Goal: Communication & Community: Connect with others

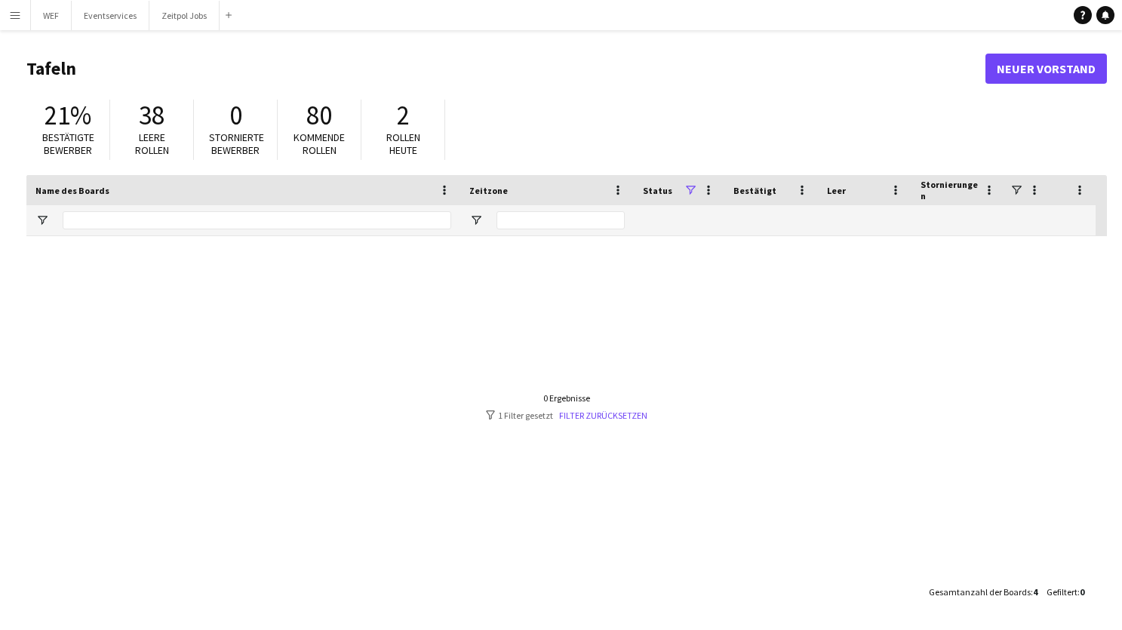
click at [15, 14] on app-icon "Menü" at bounding box center [15, 15] width 12 height 12
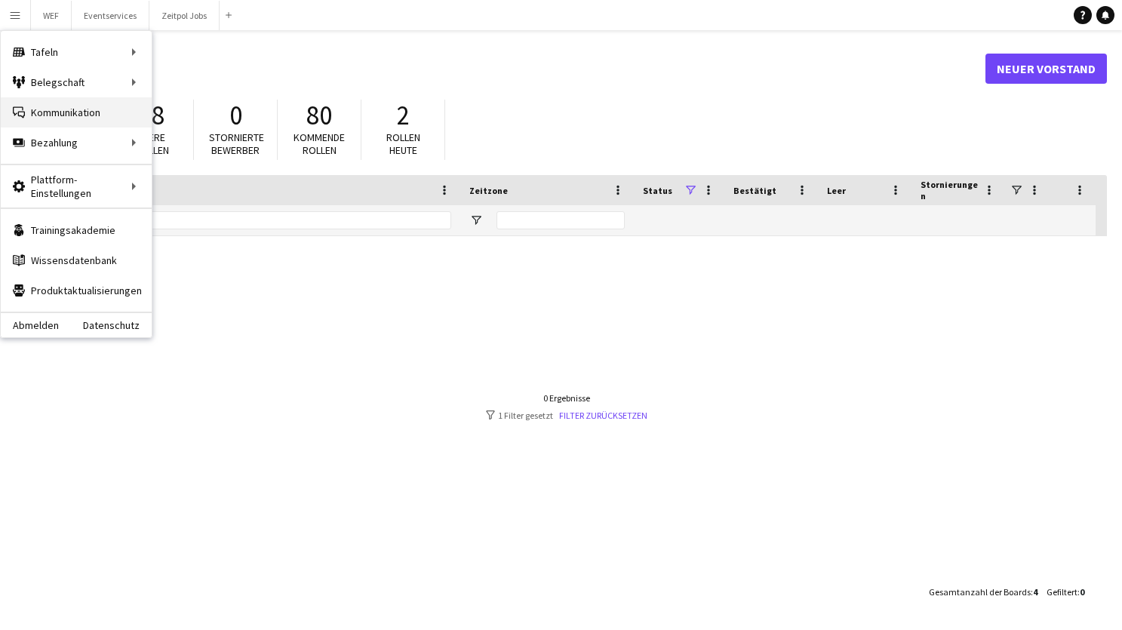
click at [66, 106] on link "Kommunikation Kommunikation" at bounding box center [76, 112] width 151 height 30
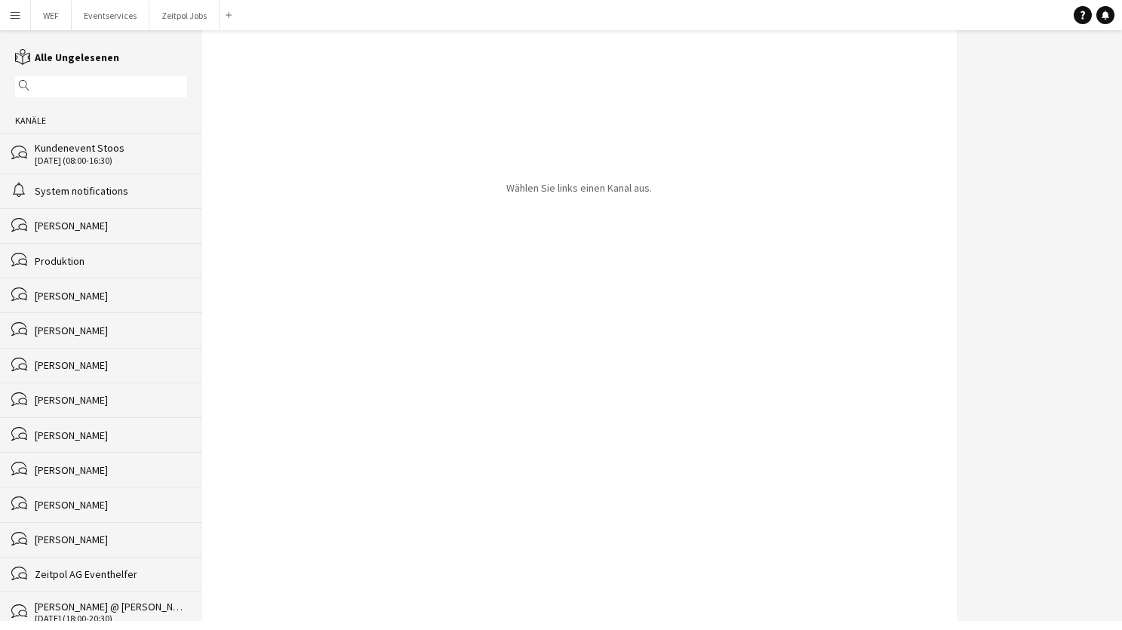
click at [149, 219] on div "[PERSON_NAME]" at bounding box center [111, 226] width 152 height 14
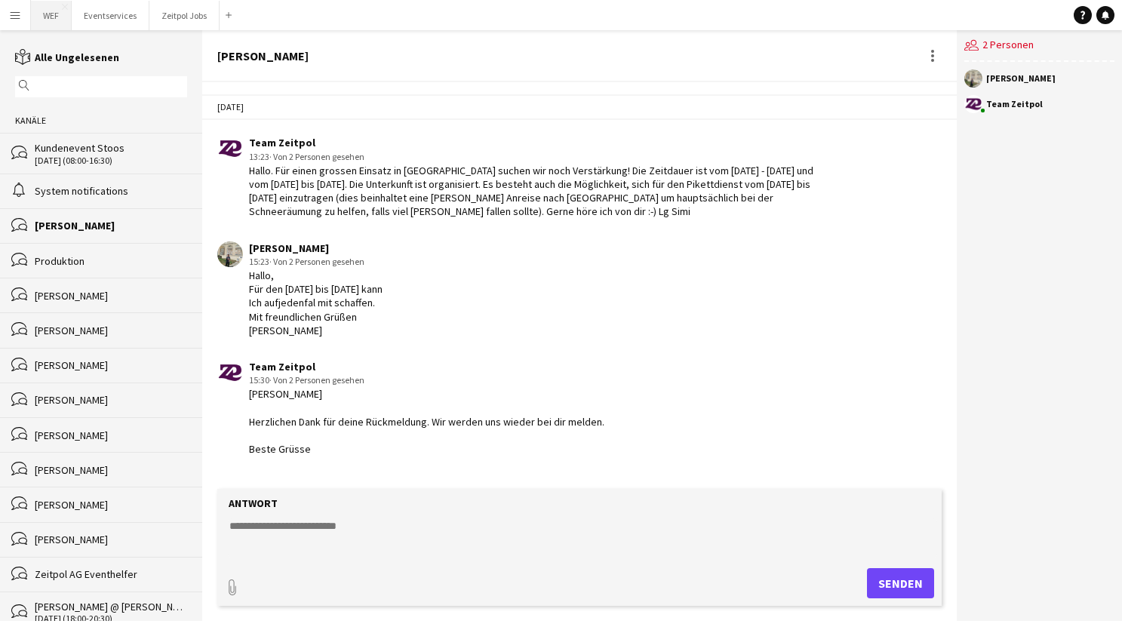
click at [57, 18] on button "WEF Schließen" at bounding box center [51, 15] width 41 height 29
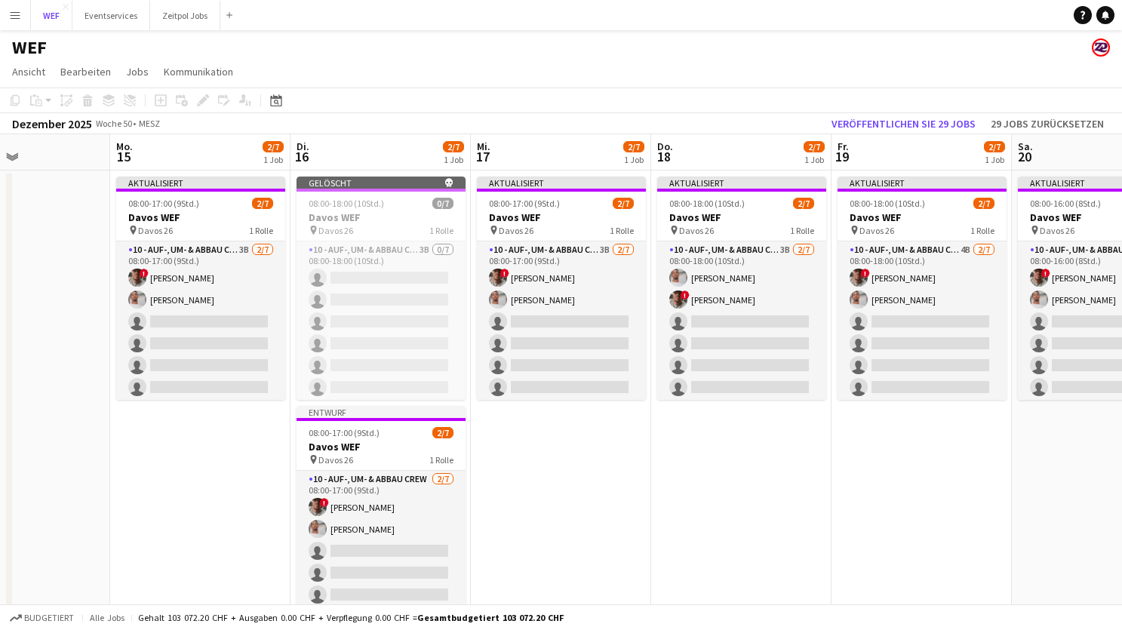
scroll to position [0, 425]
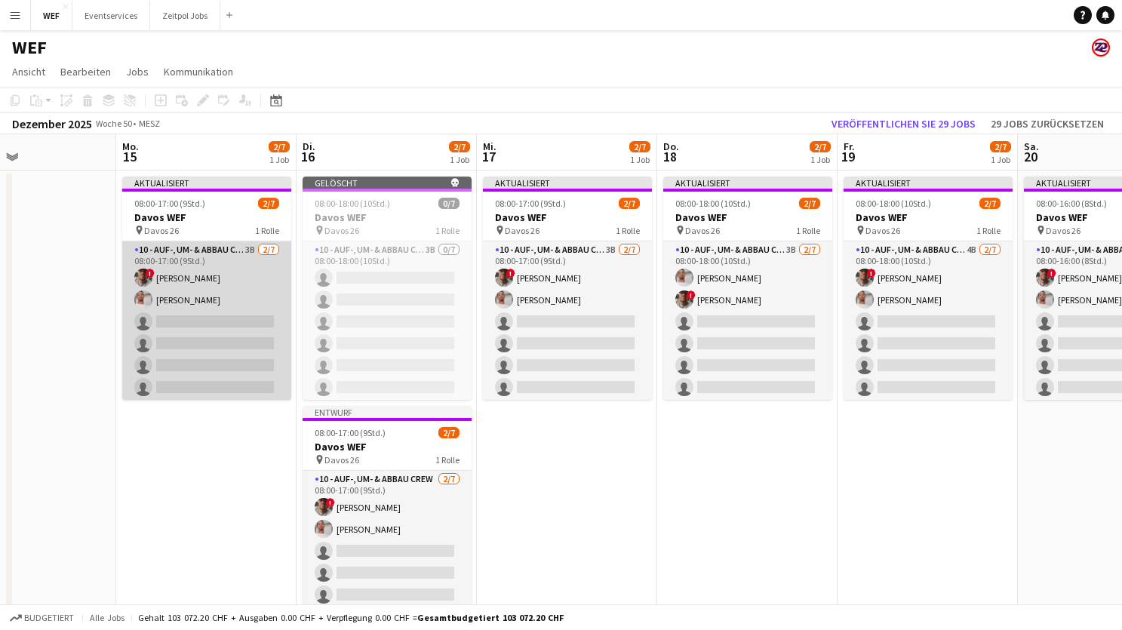
click at [232, 322] on app-card-role "10 - Auf-, Um- & Abbau Crew 3B [DATE] 08:00-17:00 (9Std.) ! [PERSON_NAME] [PERS…" at bounding box center [206, 332] width 169 height 183
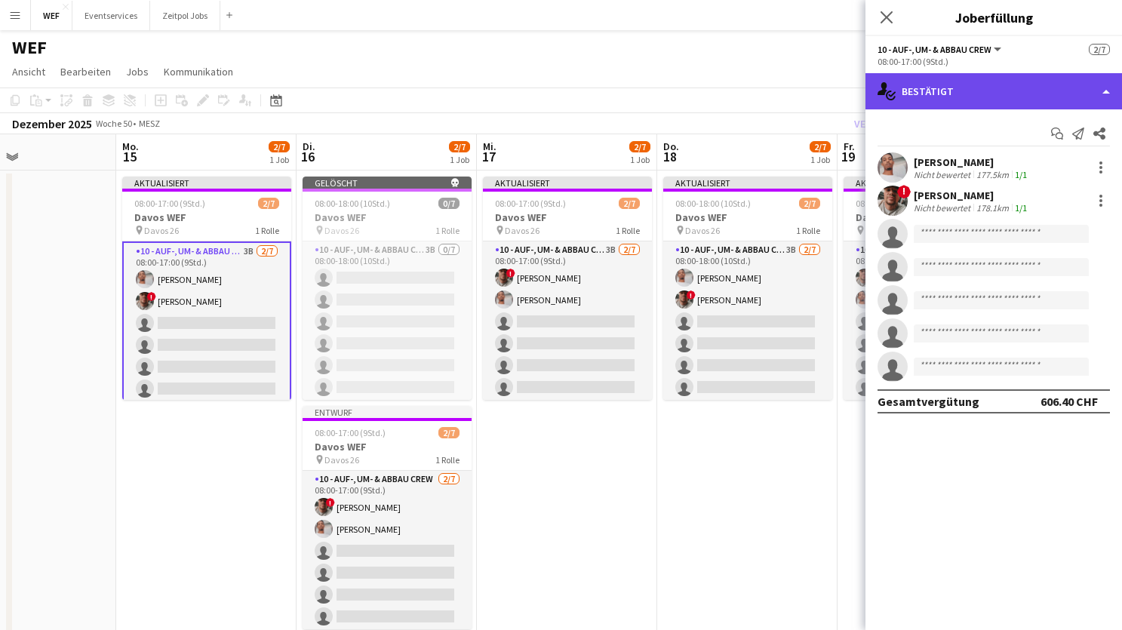
click at [1011, 91] on div "single-neutral-actions-check-2 Bestätigt" at bounding box center [993, 91] width 257 height 36
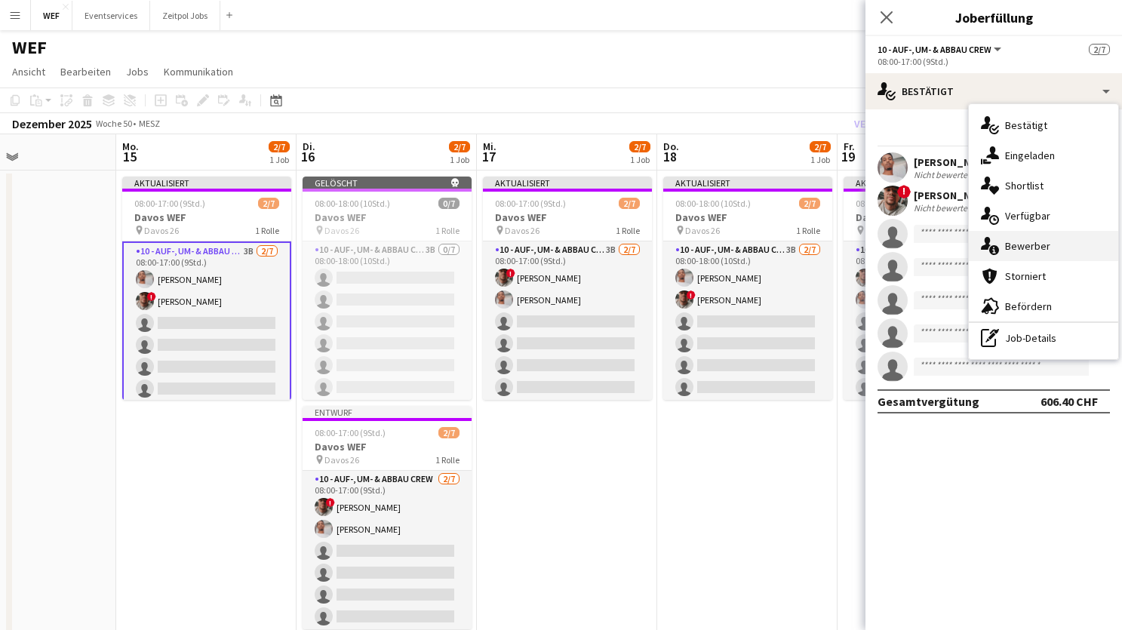
click at [1028, 239] on span "Bewerber" at bounding box center [1027, 246] width 45 height 14
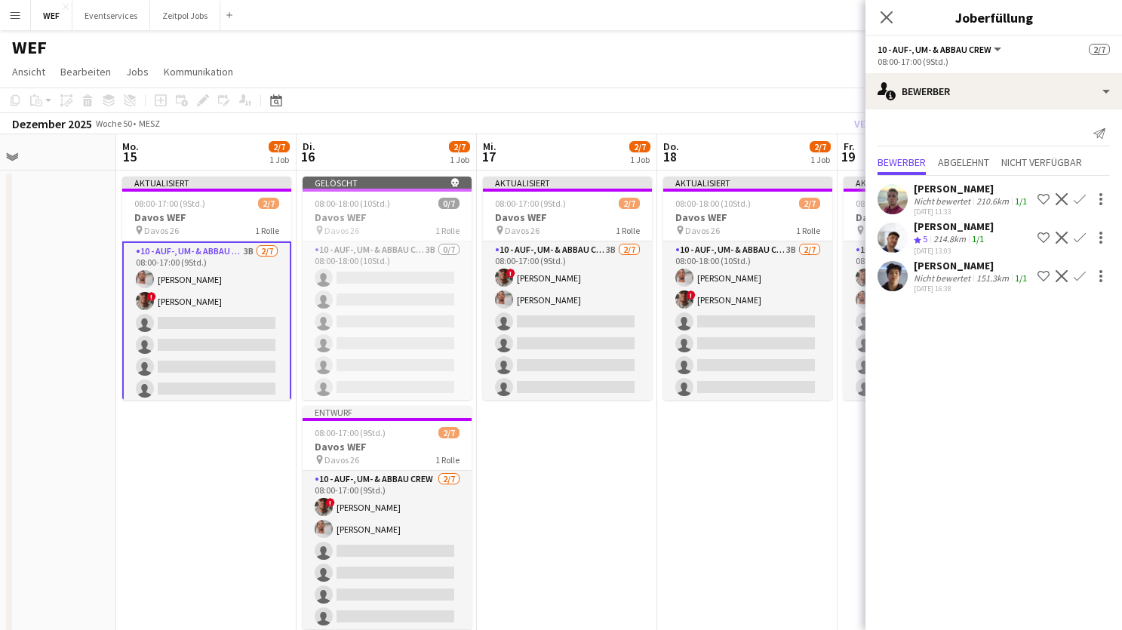
click at [787, 485] on app-date-cell "Aktualisiert 08:00-18:00 (10Std.) 2/7 Davos WEF pin Davos 26 1 [PERSON_NAME] 10…" at bounding box center [747, 415] width 180 height 489
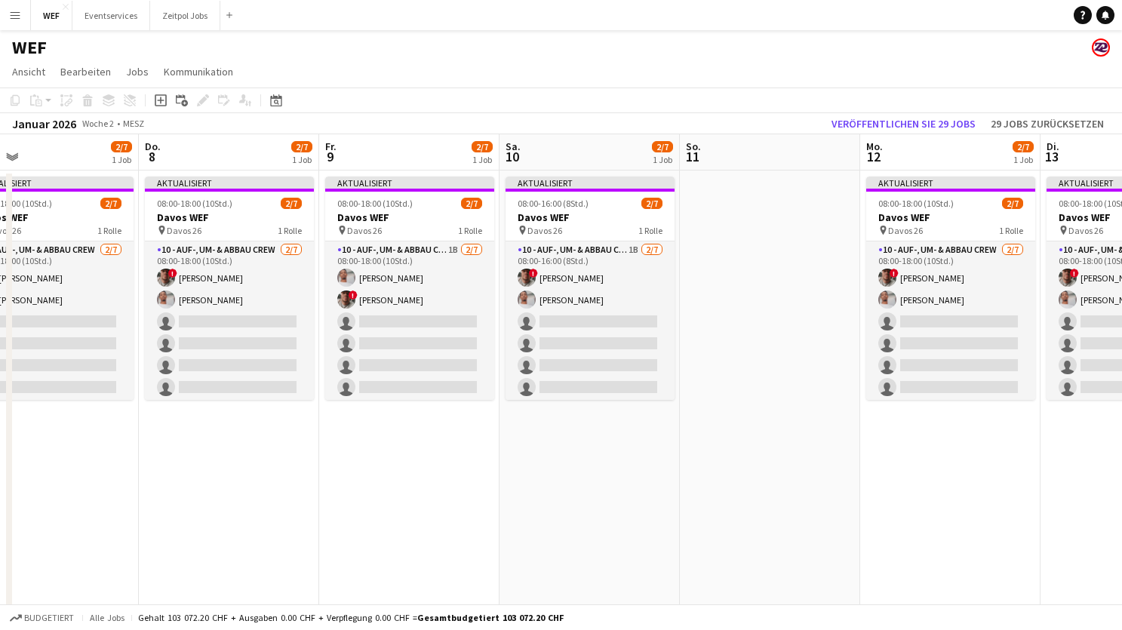
scroll to position [0, 390]
